Goal: Task Accomplishment & Management: Complete application form

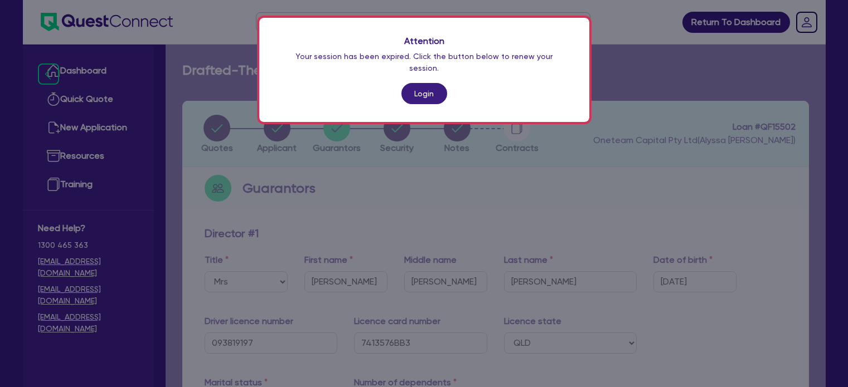
select select "MRS"
select select "QLD"
select select "MARRIED"
select select "QLD"
select select "VEHICLE"
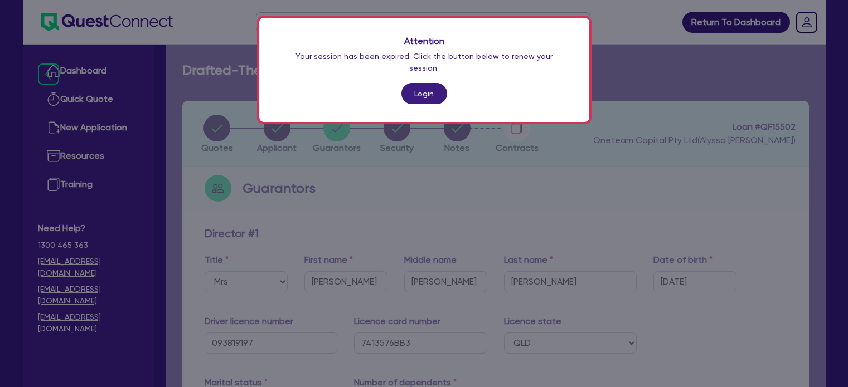
select select "CASH"
select select "OTHER"
select select "HOUSEHOLD_PERSONAL"
select select "VEHICLE_LOAN"
select select "CREDIT_CARD"
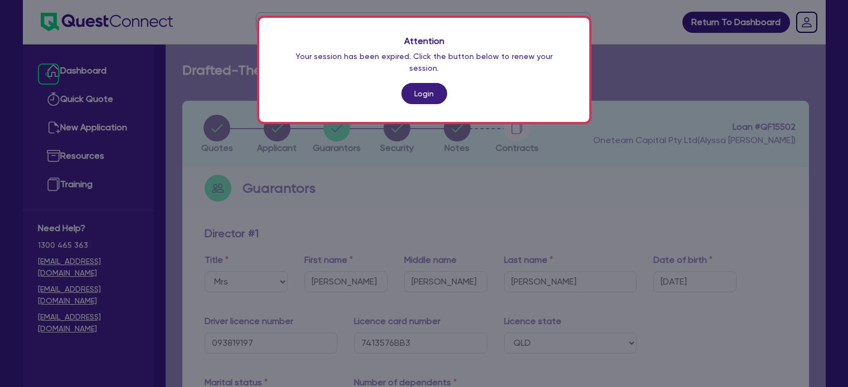
select select "CREDIT_CARD"
select select "MR"
select select "QLD"
select select "MARRIED"
select select "QLD"
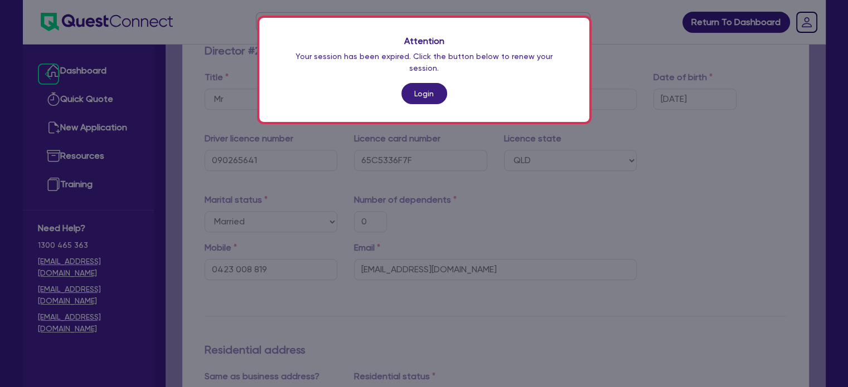
scroll to position [1273, 0]
